Goal: Use online tool/utility

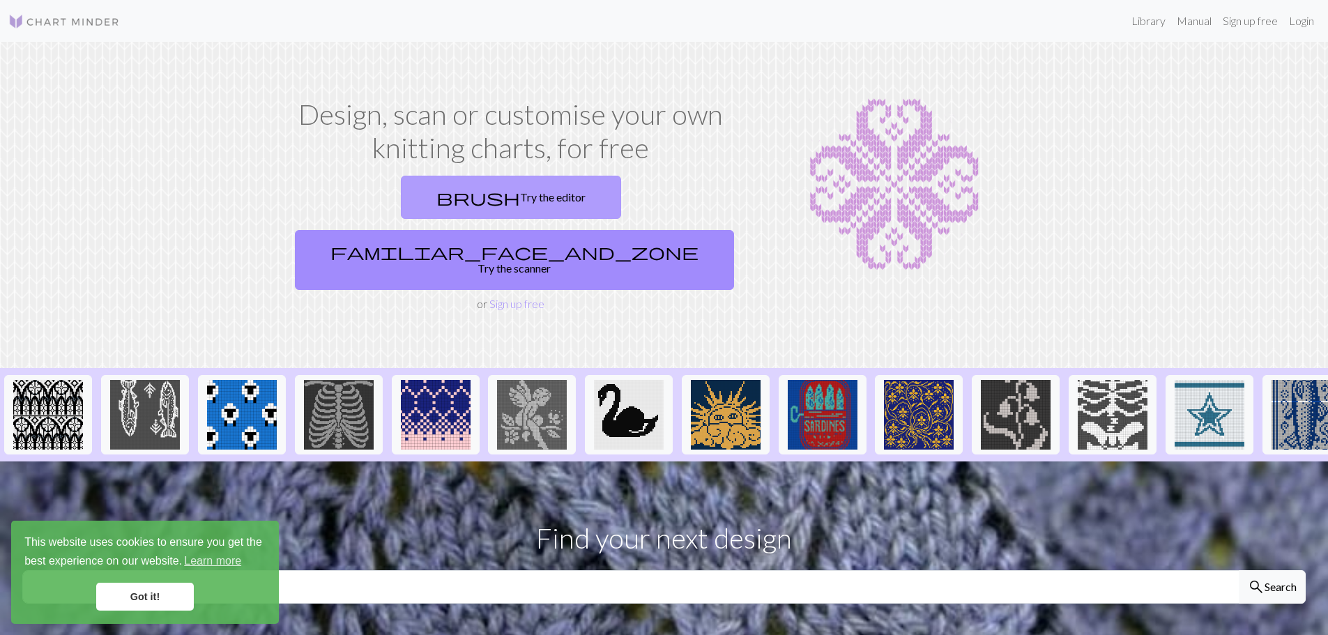
click at [422, 206] on link "brush Try the editor" at bounding box center [511, 197] width 220 height 43
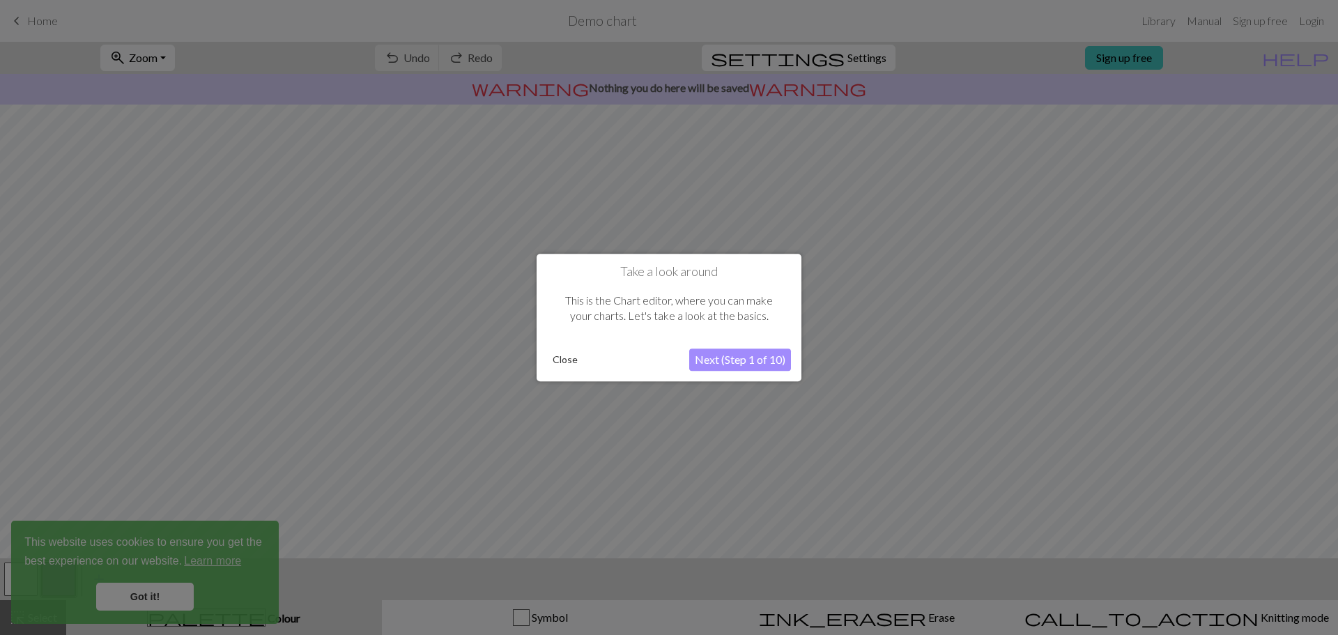
click at [553, 364] on button "Close" at bounding box center [565, 359] width 36 height 21
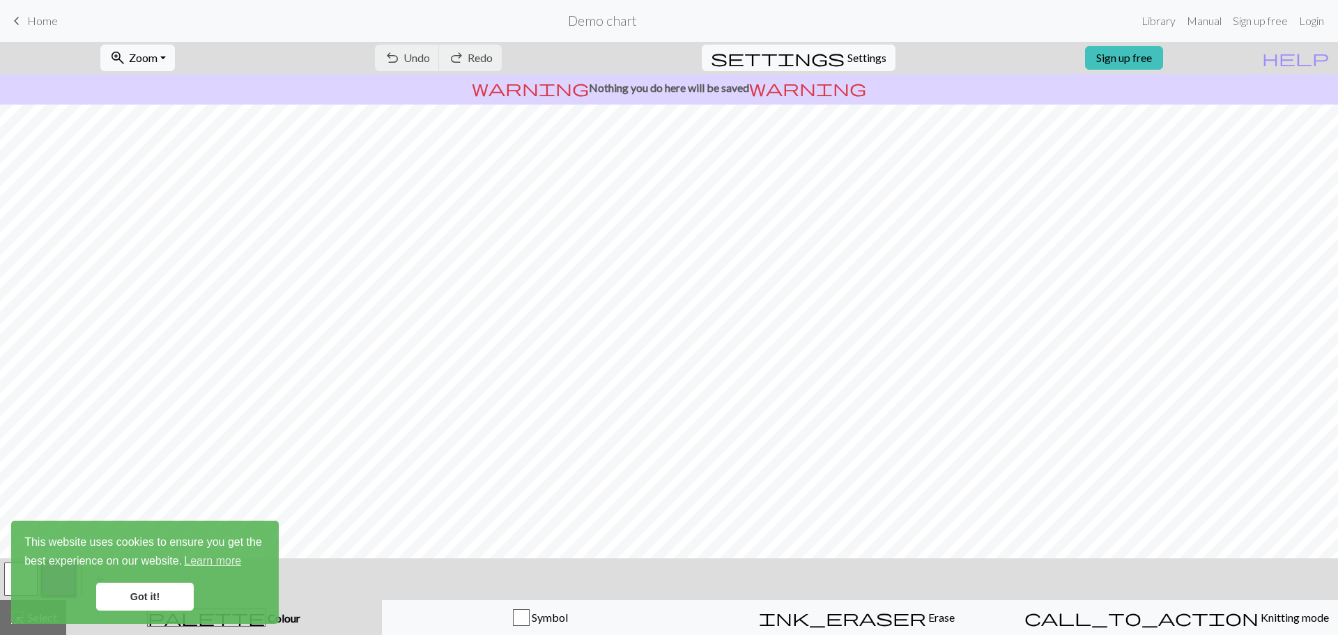
click at [170, 592] on link "Got it!" at bounding box center [145, 597] width 98 height 28
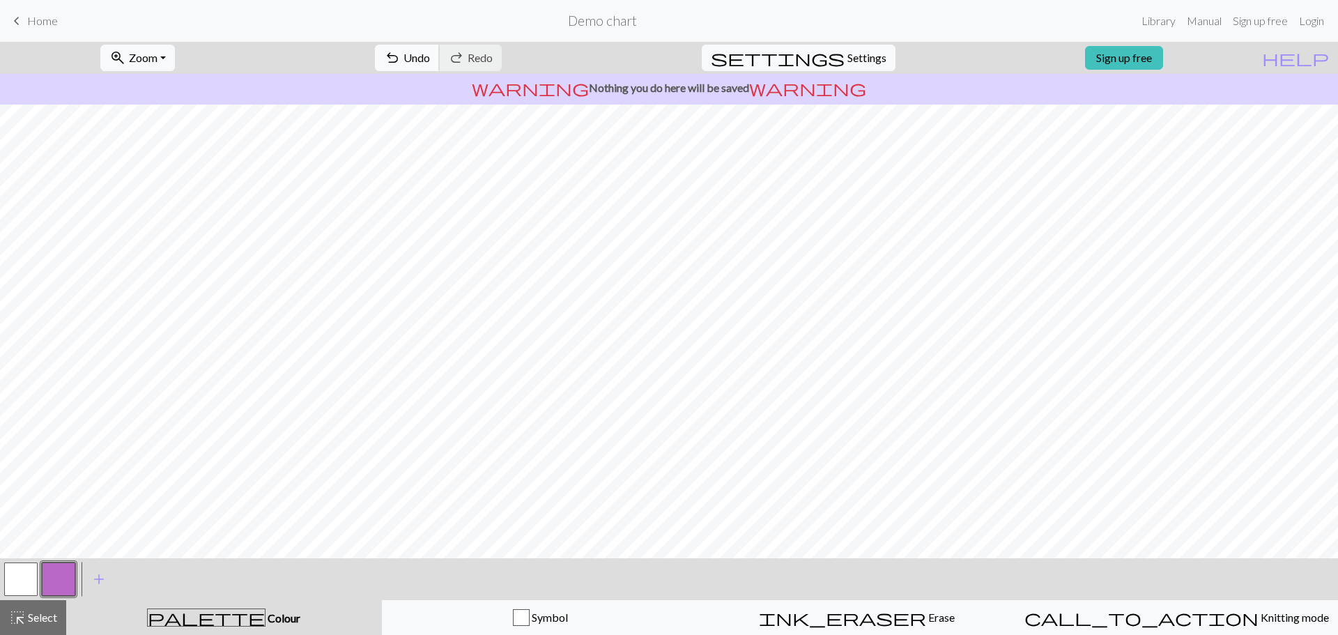
click at [430, 57] on span "Undo" at bounding box center [416, 57] width 26 height 13
click at [487, 57] on div "undo Undo Undo redo Redo Redo" at bounding box center [438, 58] width 148 height 32
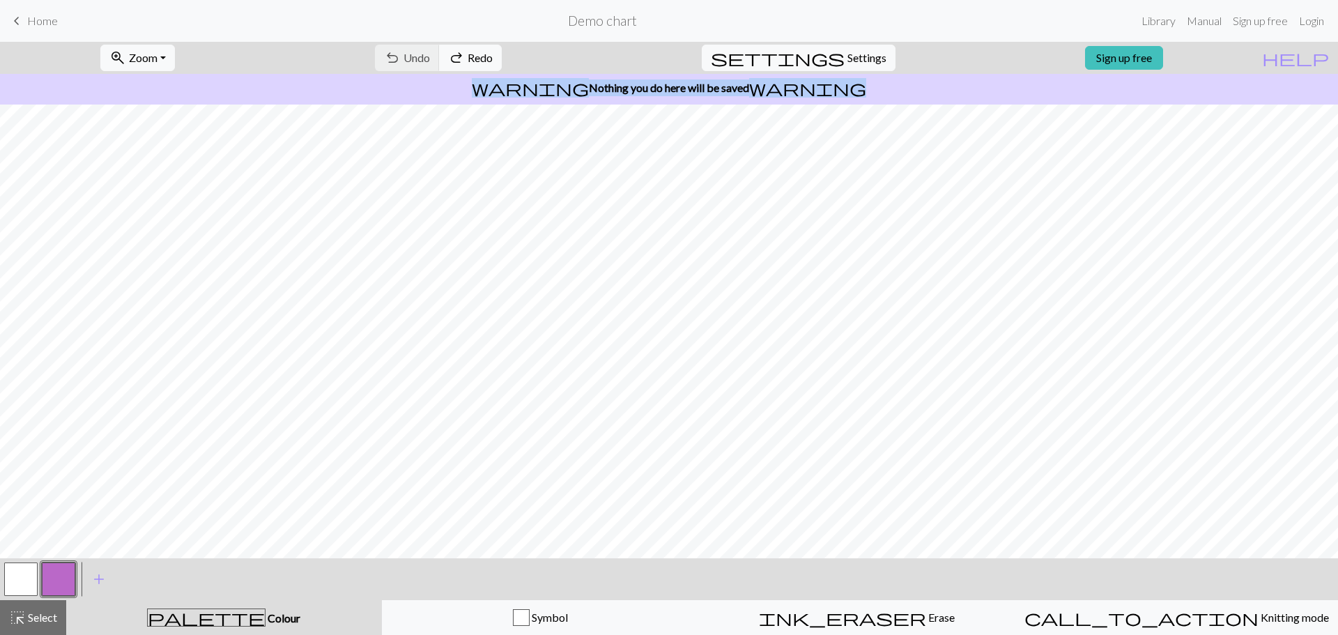
click at [487, 59] on div "undo Undo Undo redo Redo Redo" at bounding box center [438, 58] width 148 height 32
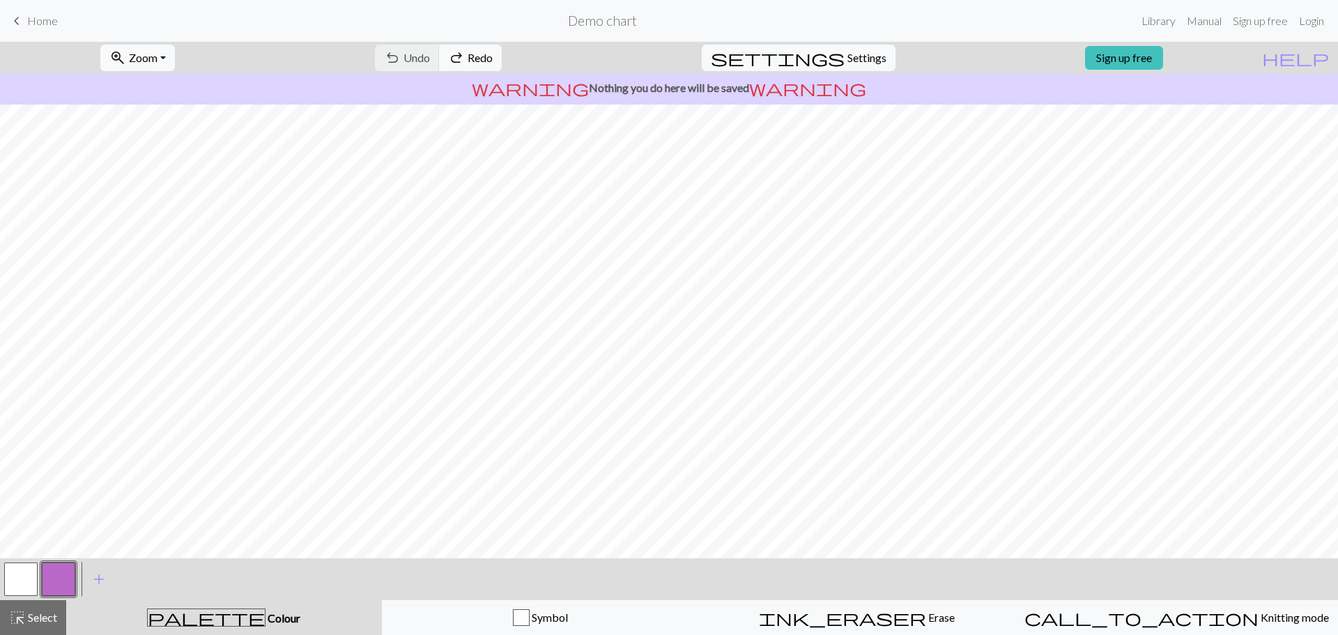
click at [486, 61] on div "undo Undo Undo redo Redo Redo" at bounding box center [438, 58] width 148 height 32
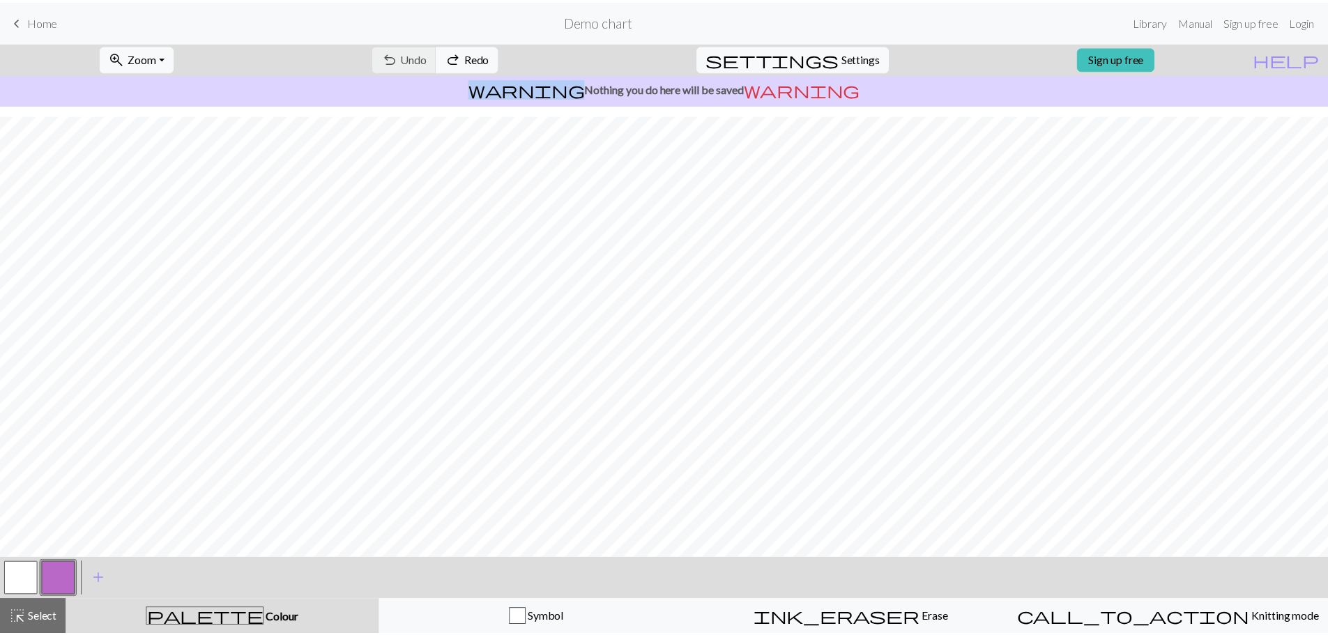
scroll to position [66, 0]
